Goal: Task Accomplishment & Management: Manage account settings

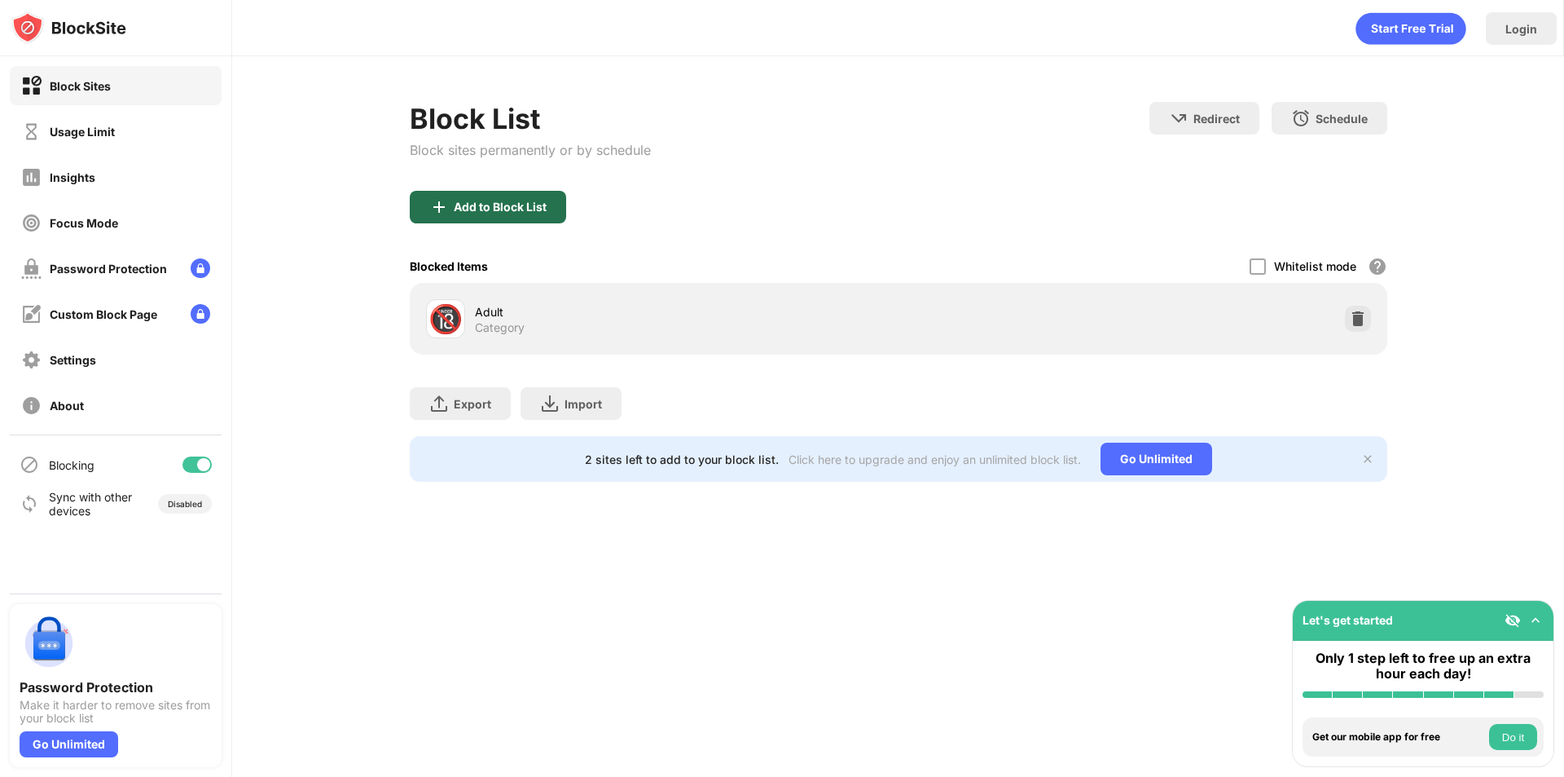
click at [504, 209] on div "Add to Block List" at bounding box center [500, 206] width 93 height 13
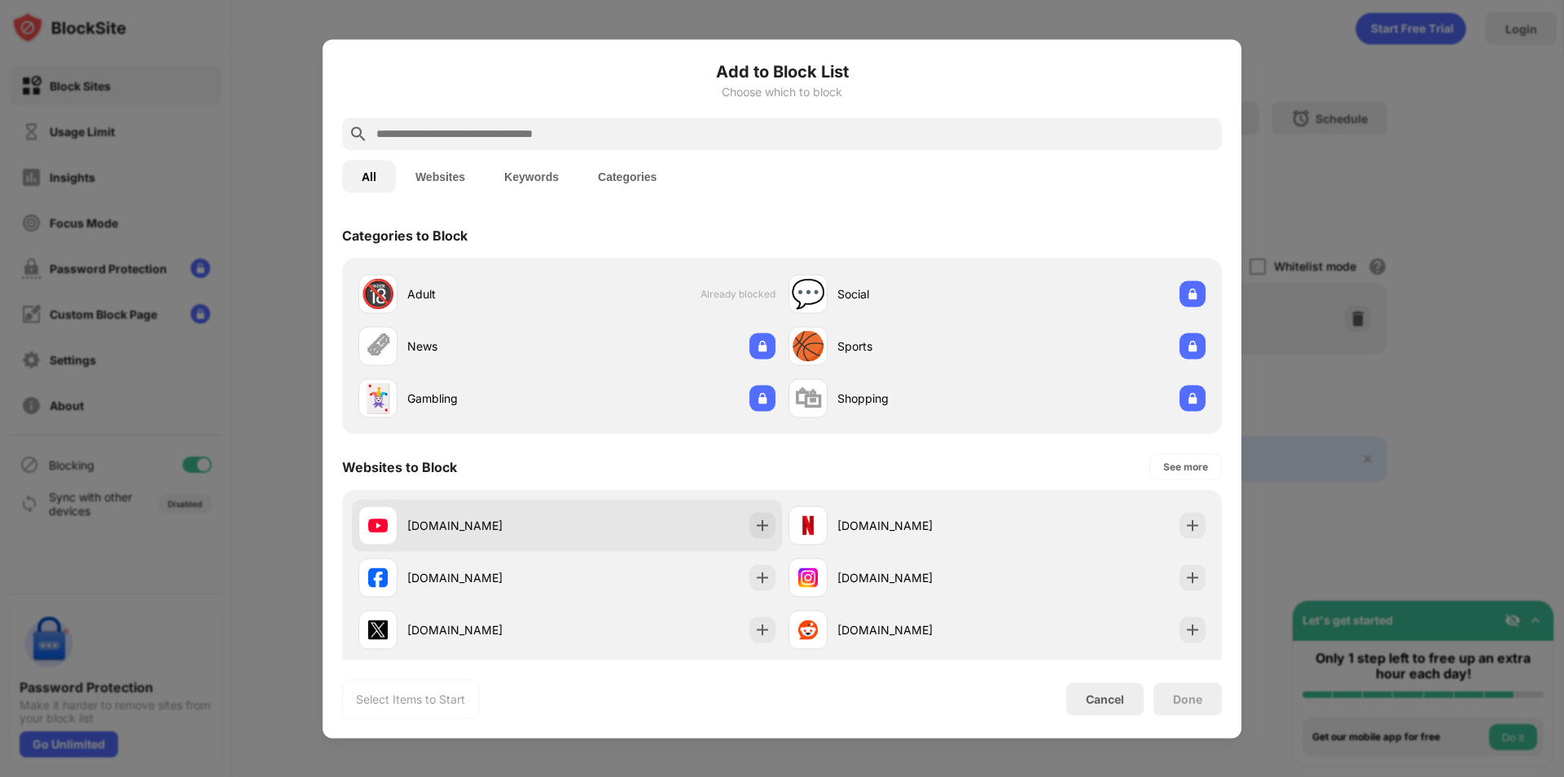
scroll to position [190, 0]
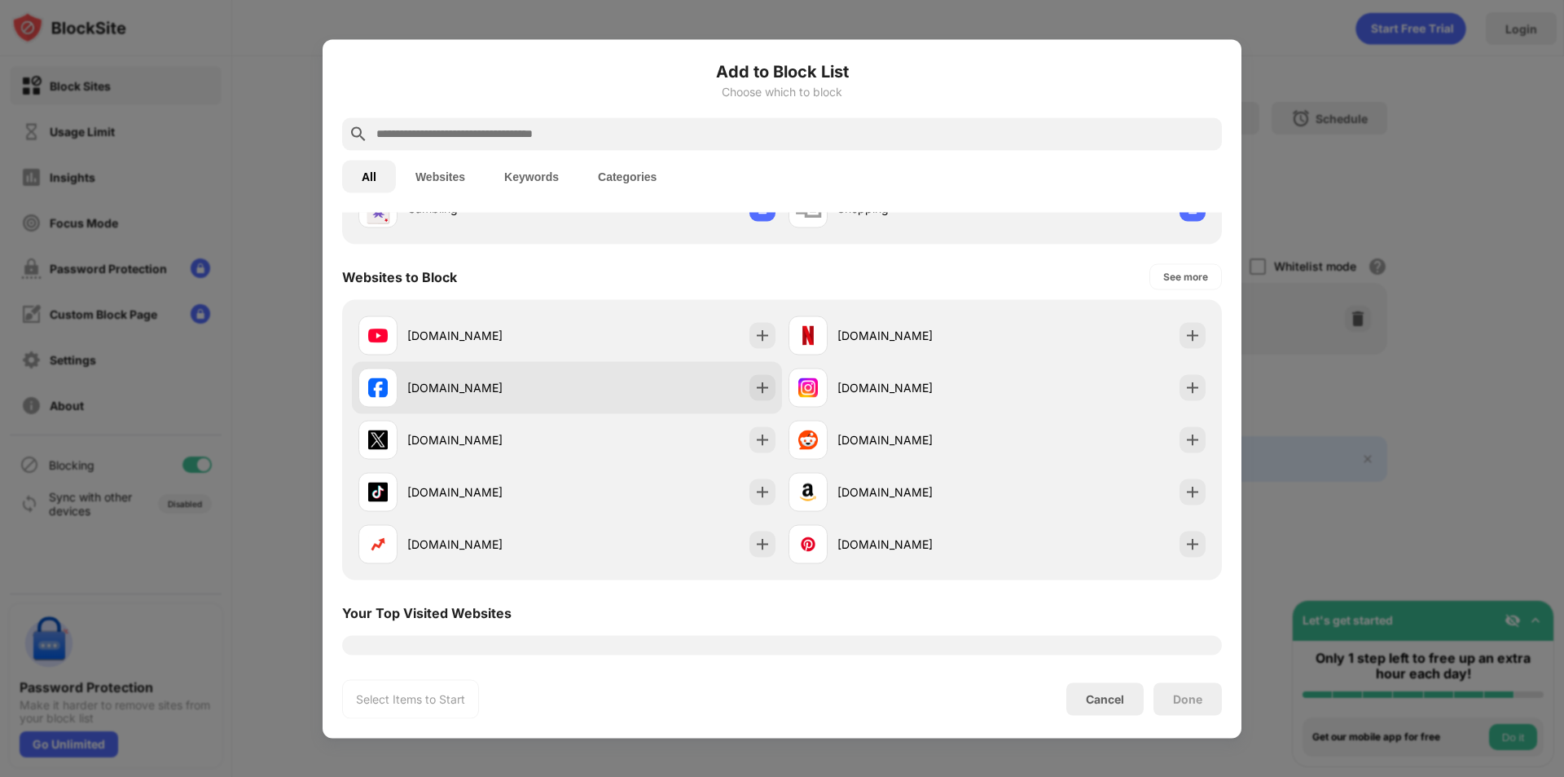
click at [507, 377] on div "facebook.com" at bounding box center [463, 386] width 209 height 39
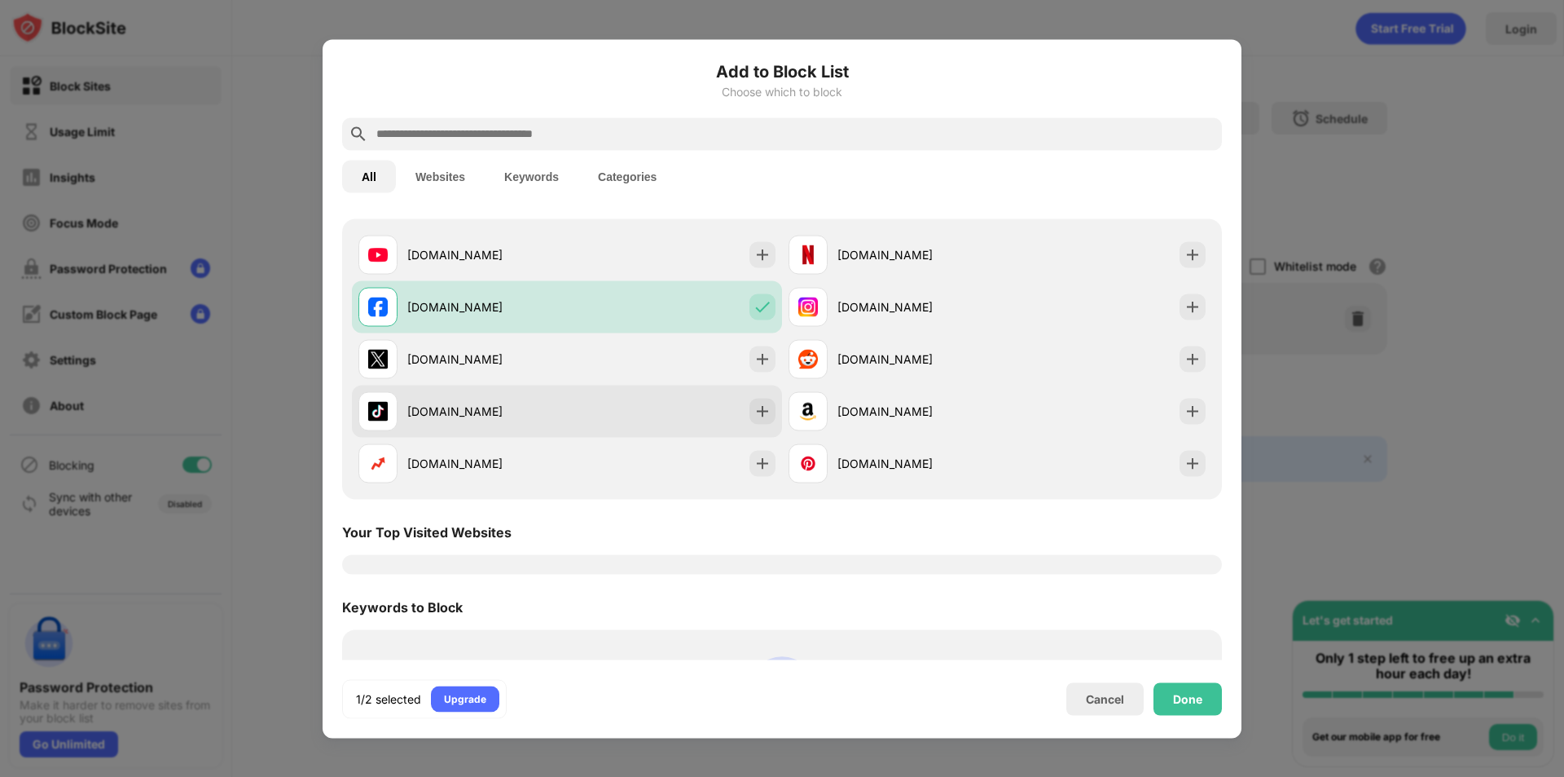
scroll to position [244, 0]
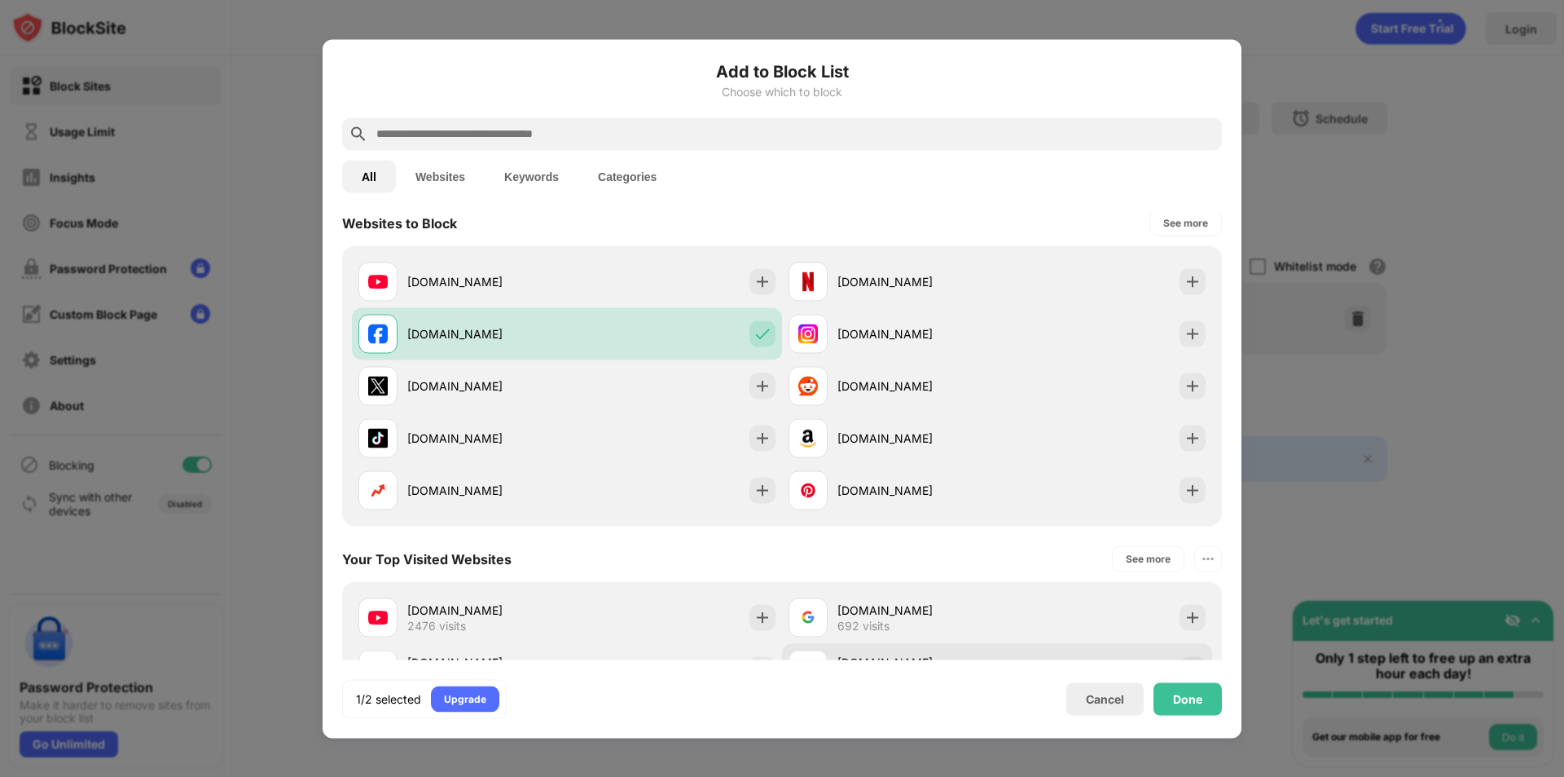
drag, startPoint x: 1175, startPoint y: 692, endPoint x: 1110, endPoint y: 655, distance: 74.8
click at [1133, 667] on div "Add to Block List Choose which to block All Websites Keywords Categories Catego…" at bounding box center [782, 388] width 880 height 659
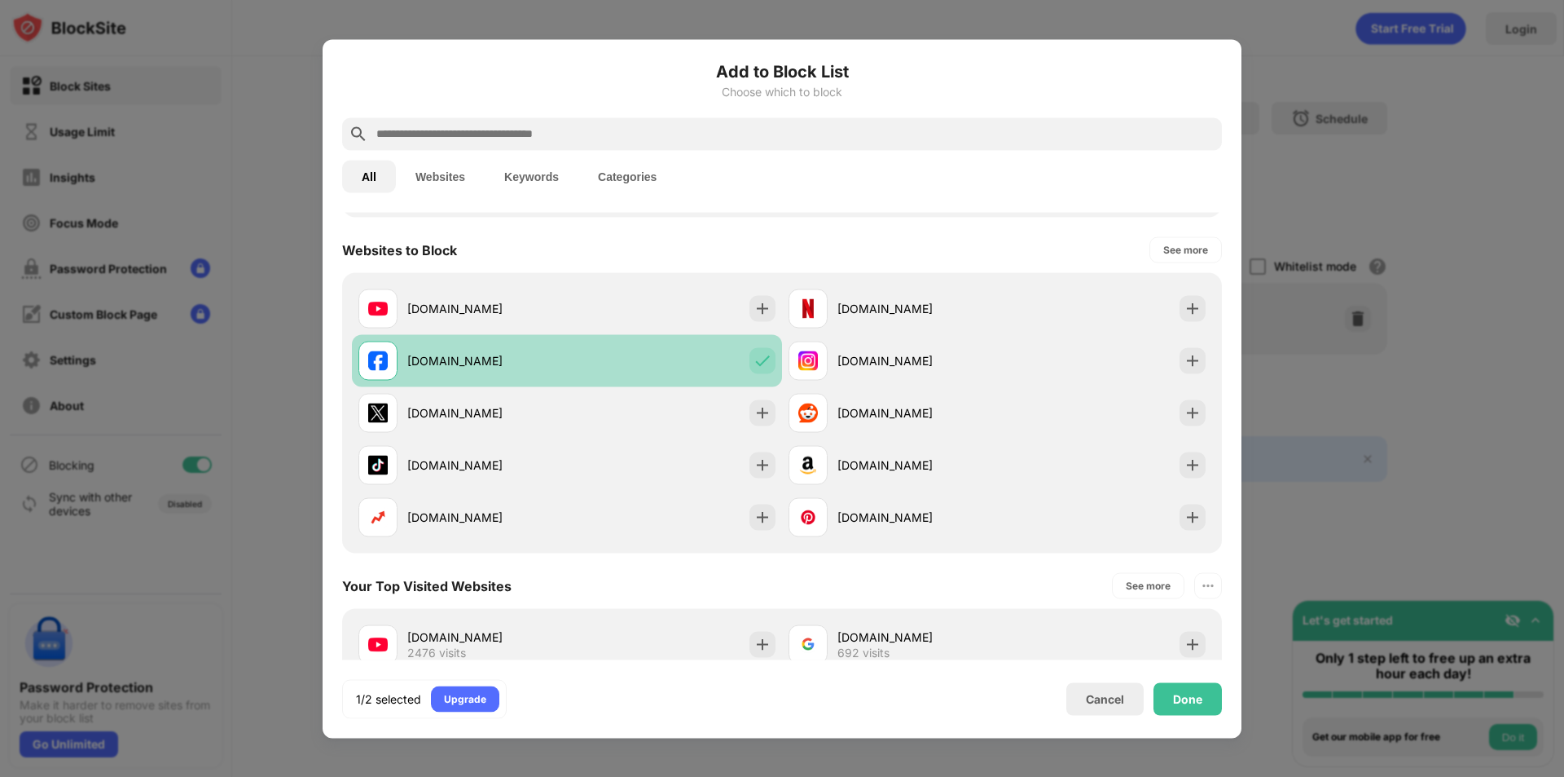
click at [582, 361] on div "facebook.com" at bounding box center [567, 360] width 430 height 52
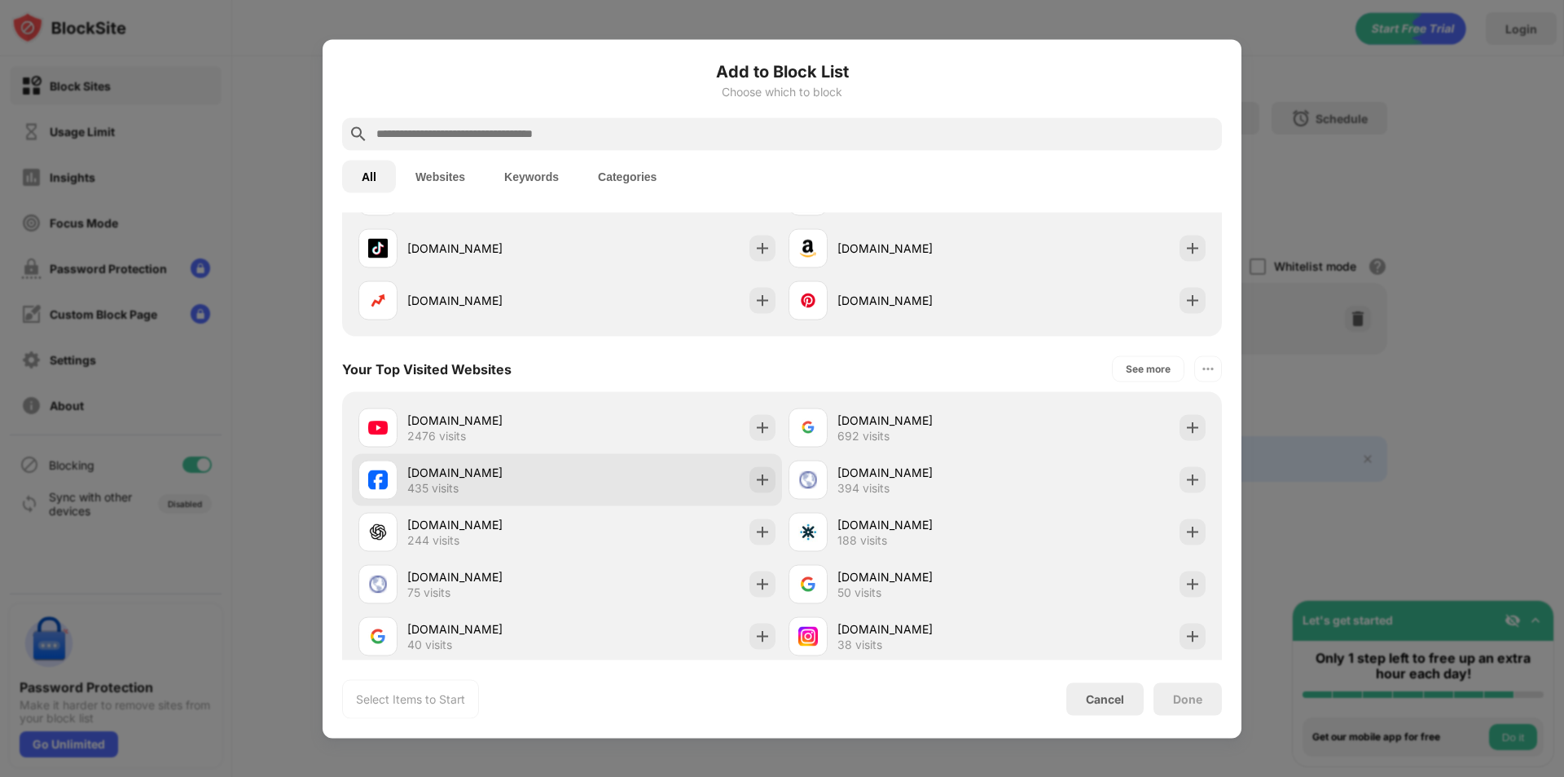
scroll to position [570, 0]
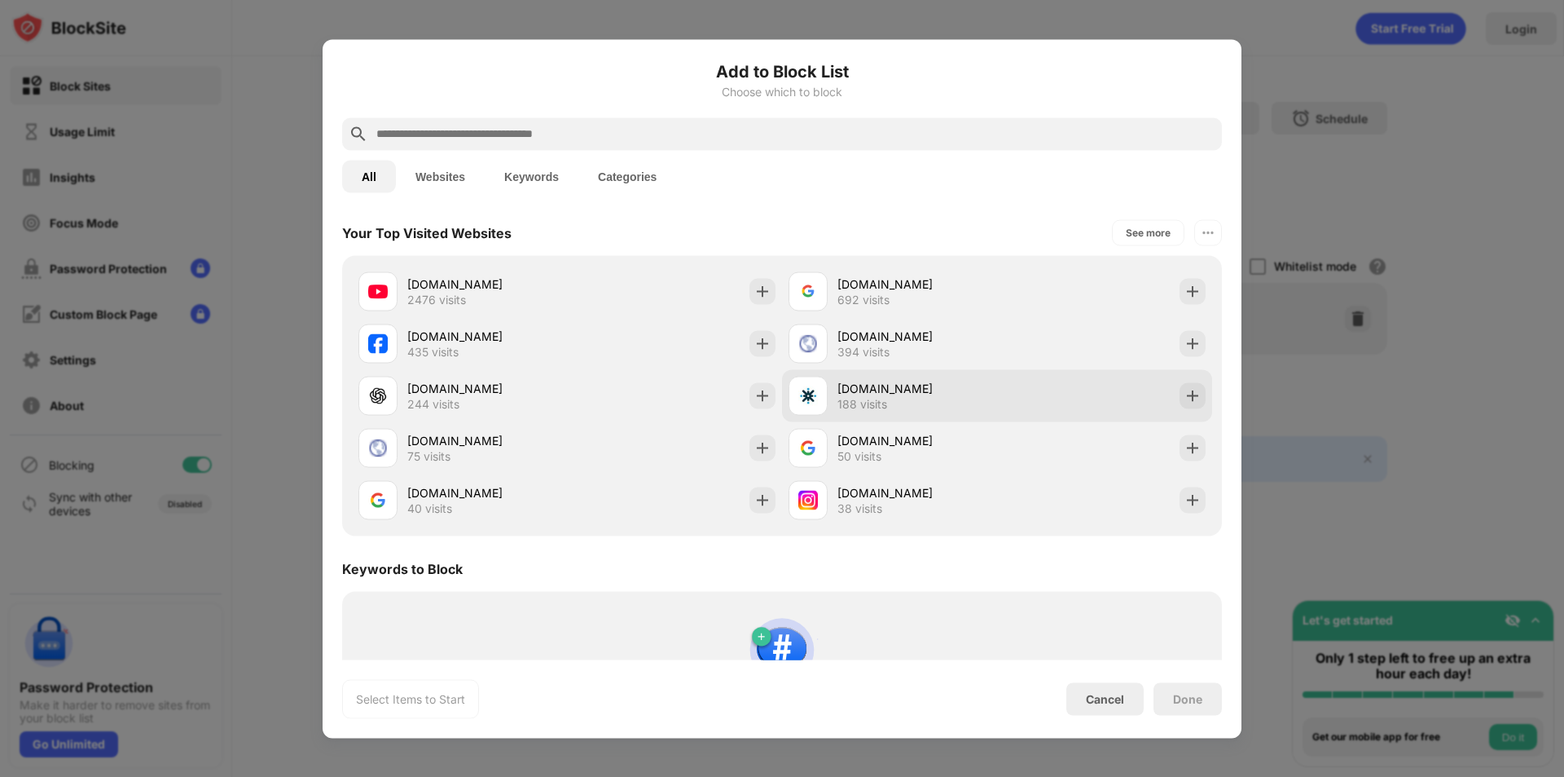
click at [853, 371] on div "joacademy.com 188 visits" at bounding box center [997, 395] width 430 height 52
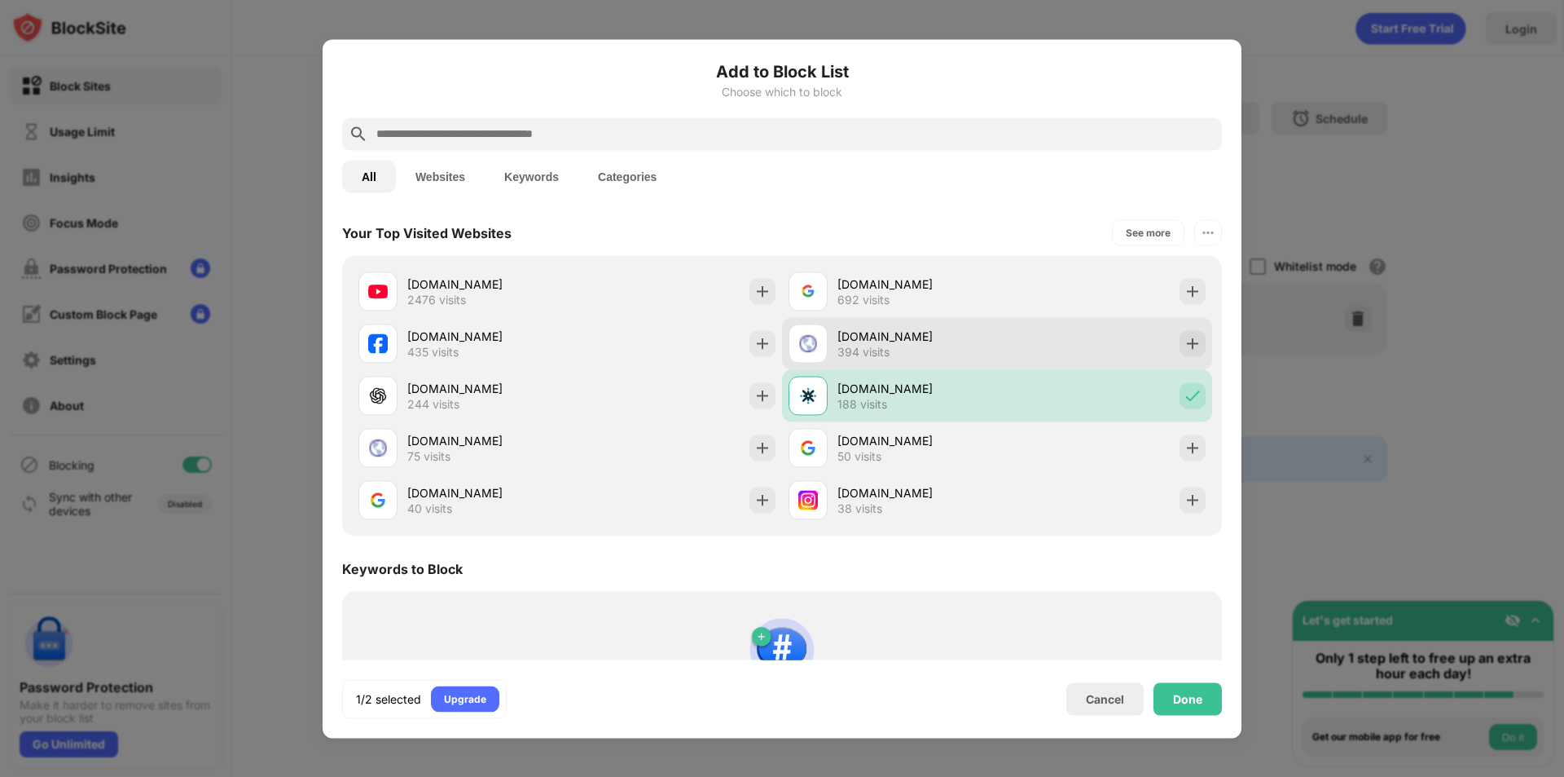
click at [858, 343] on div "mail.google.com" at bounding box center [918, 336] width 160 height 17
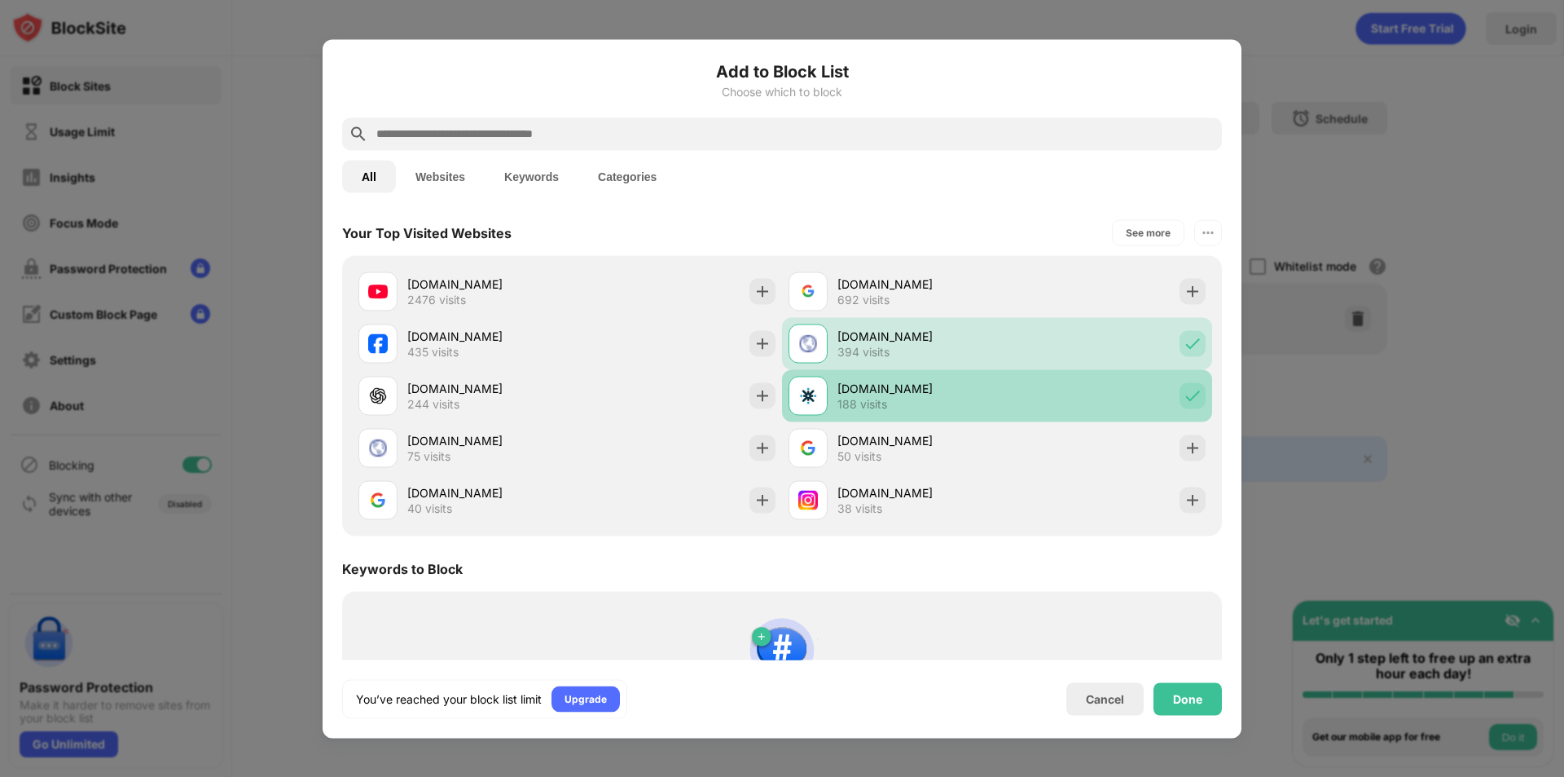
click at [873, 411] on div "188 visits" at bounding box center [863, 404] width 50 height 15
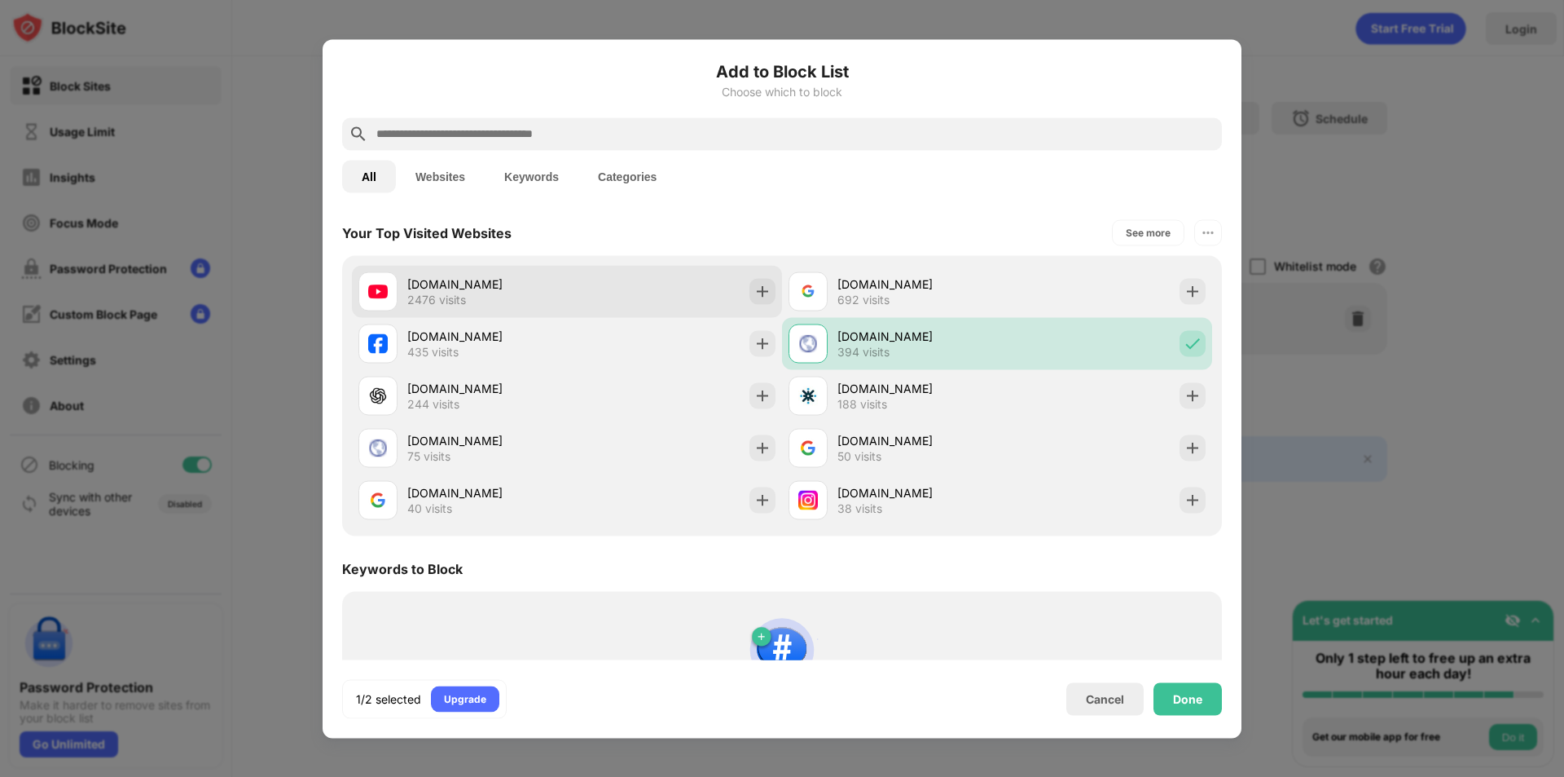
click at [475, 301] on div "youtube.com 2476 visits" at bounding box center [487, 291] width 160 height 32
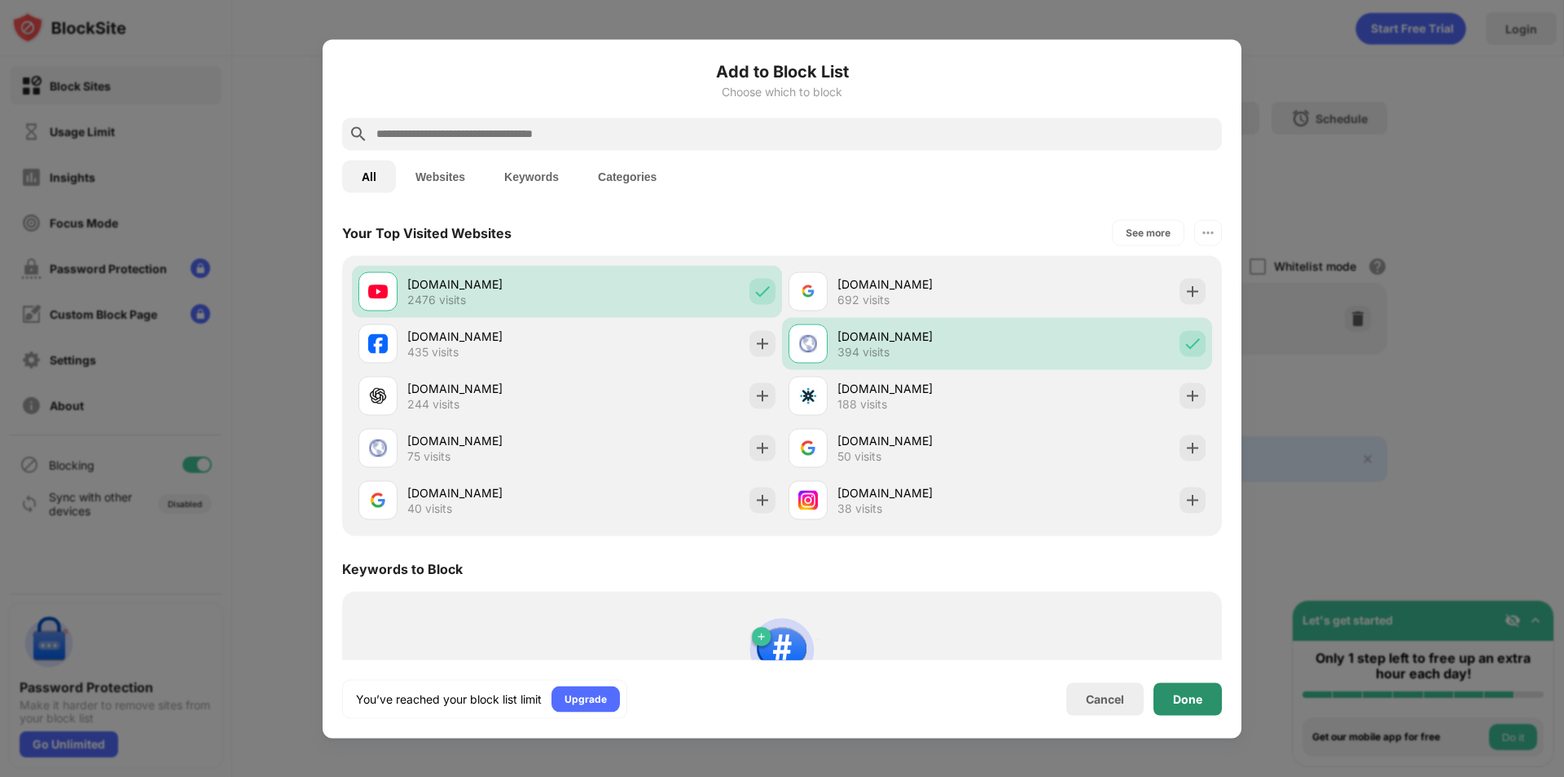
click at [1190, 684] on div "Done" at bounding box center [1188, 698] width 68 height 33
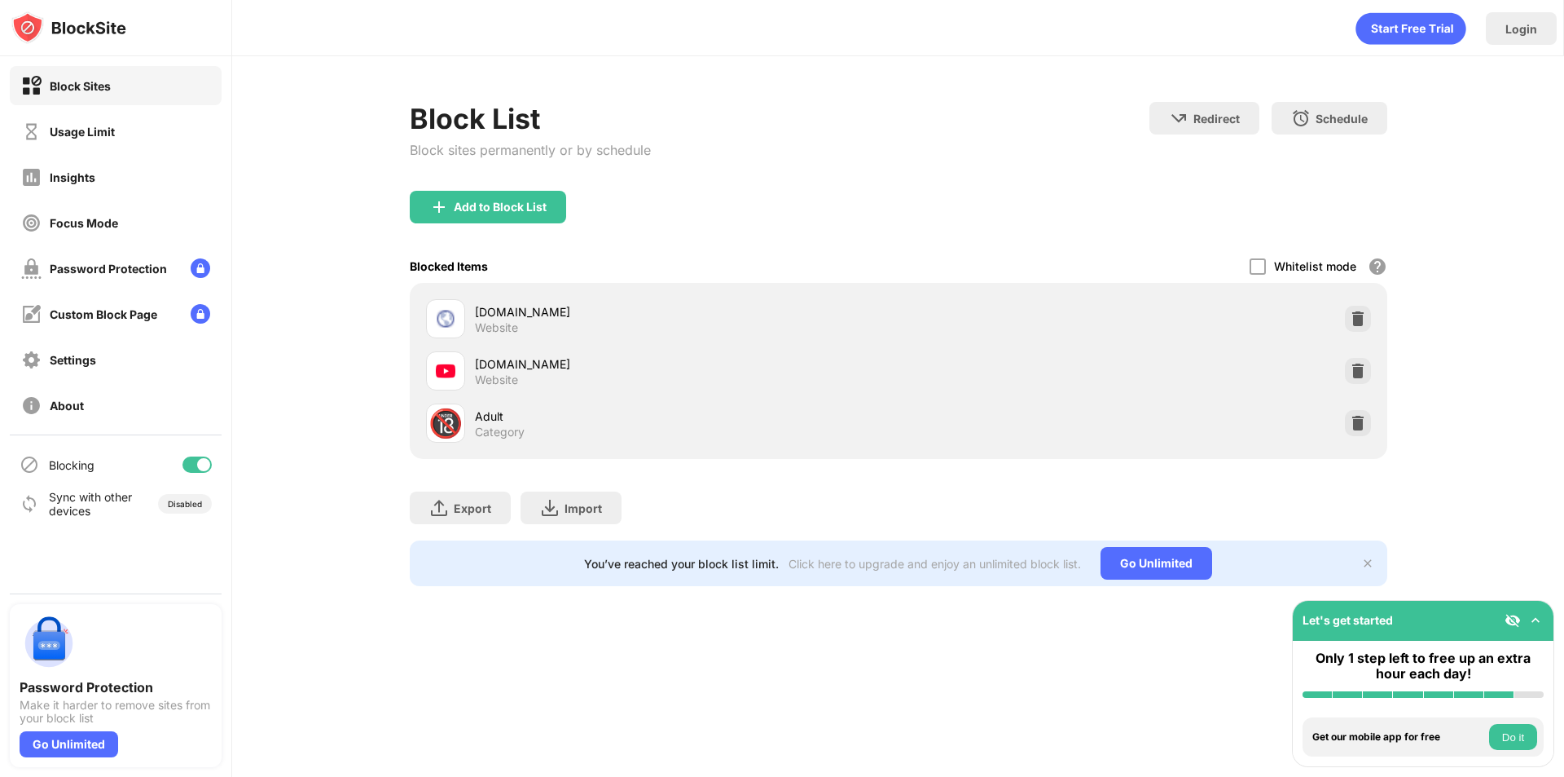
scroll to position [596, 0]
click at [1353, 314] on img at bounding box center [1358, 318] width 16 height 16
click at [1353, 363] on img at bounding box center [1358, 371] width 16 height 16
